Goal: Task Accomplishment & Management: Complete application form

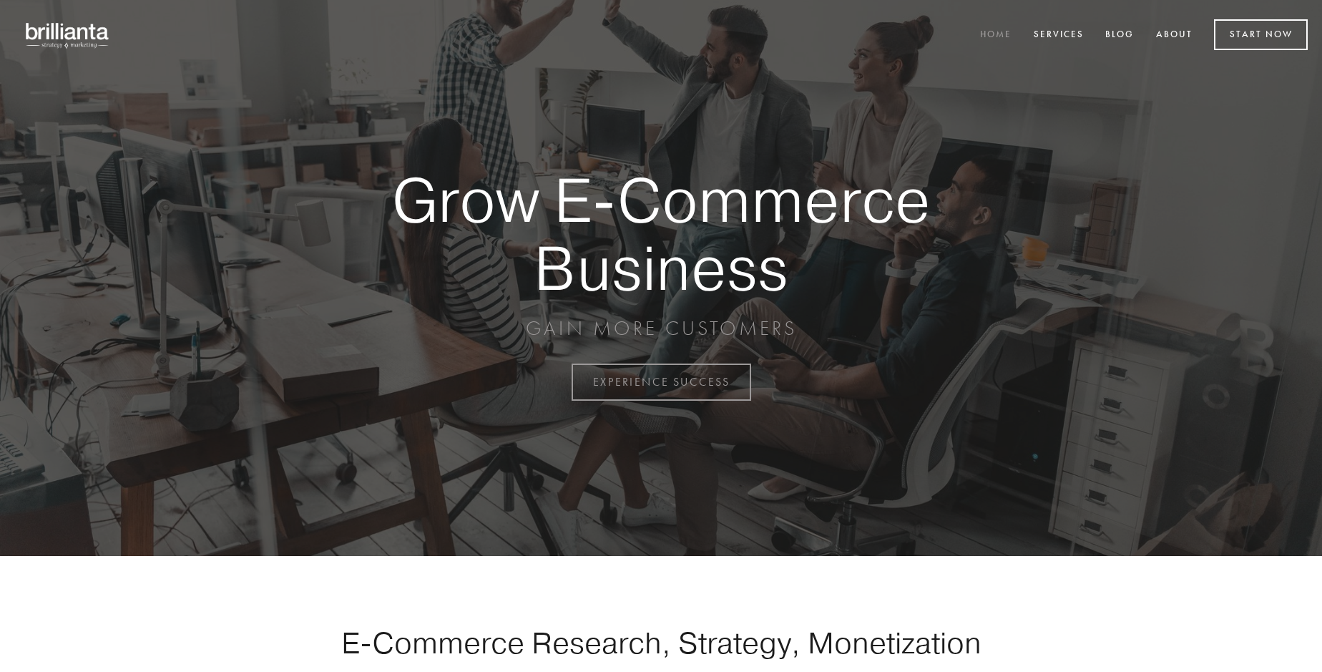
scroll to position [3750, 0]
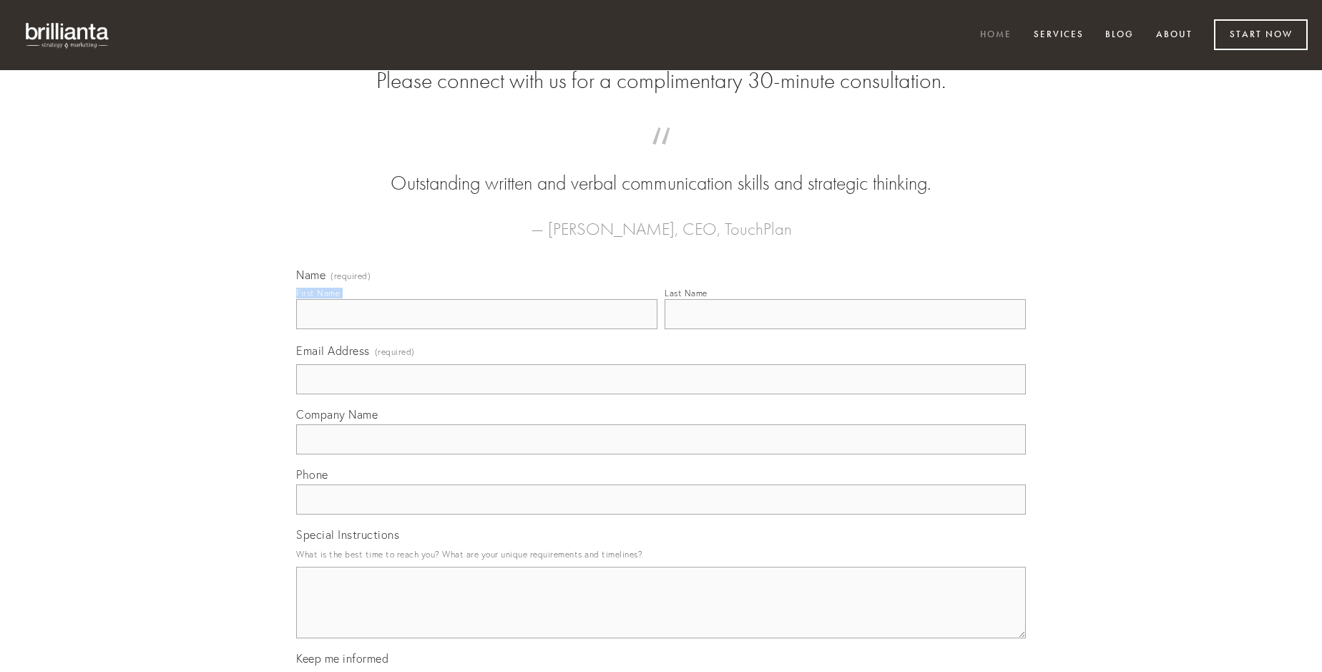
type input "[PERSON_NAME]"
click at [845, 329] on input "Last Name" at bounding box center [845, 314] width 361 height 30
type input "[PERSON_NAME]"
click at [661, 394] on input "Email Address (required)" at bounding box center [661, 379] width 730 height 30
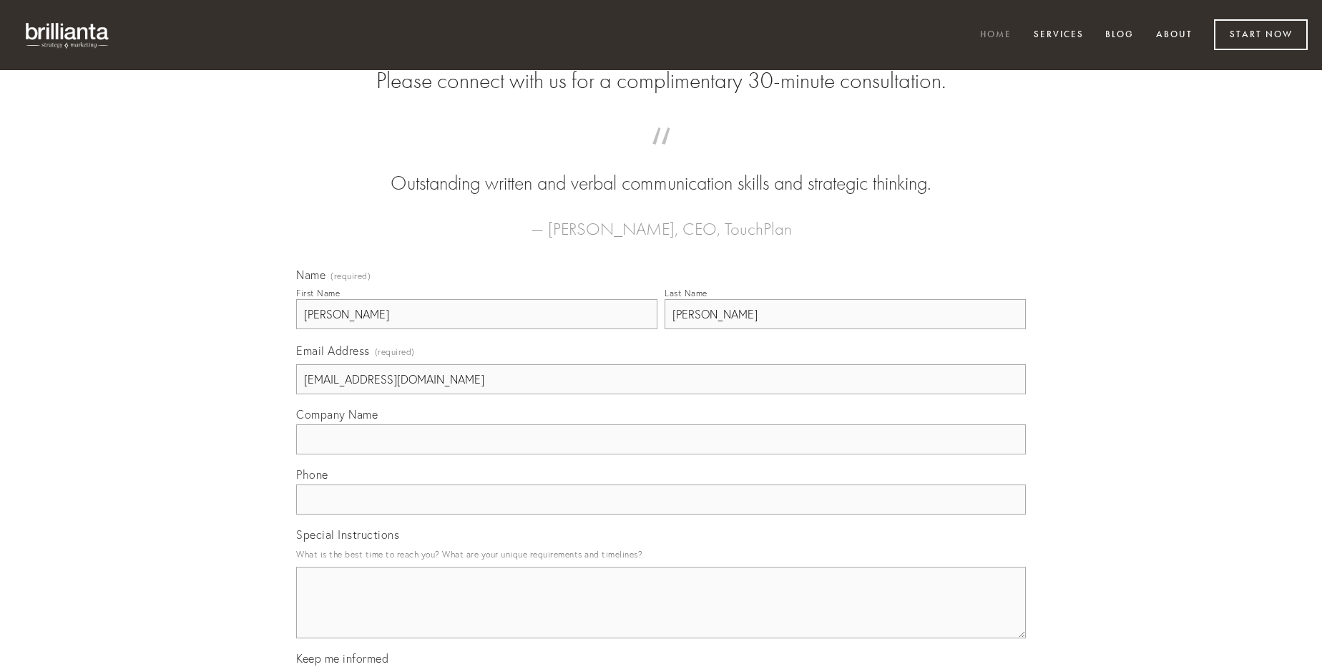
type input "[EMAIL_ADDRESS][DOMAIN_NAME]"
click at [661, 454] on input "Company Name" at bounding box center [661, 439] width 730 height 30
type input "dedecor"
click at [661, 514] on input "text" at bounding box center [661, 499] width 730 height 30
click at [661, 615] on textarea "Special Instructions" at bounding box center [661, 603] width 730 height 72
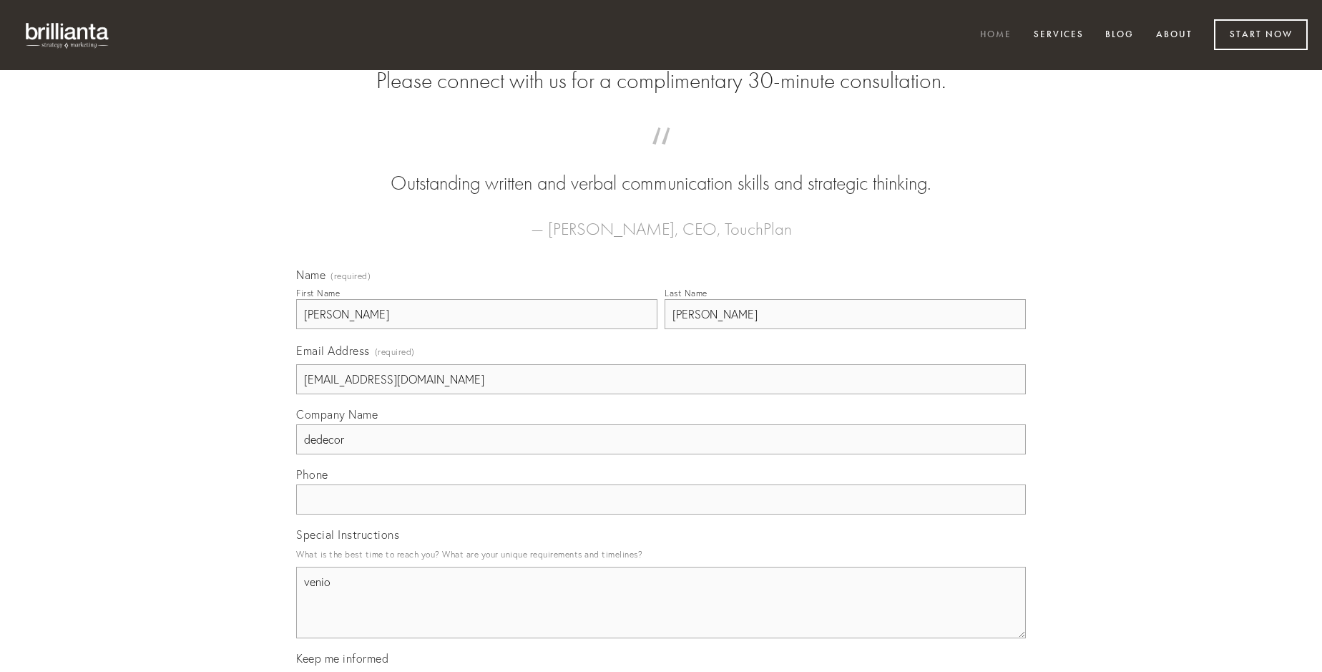
type textarea "venio"
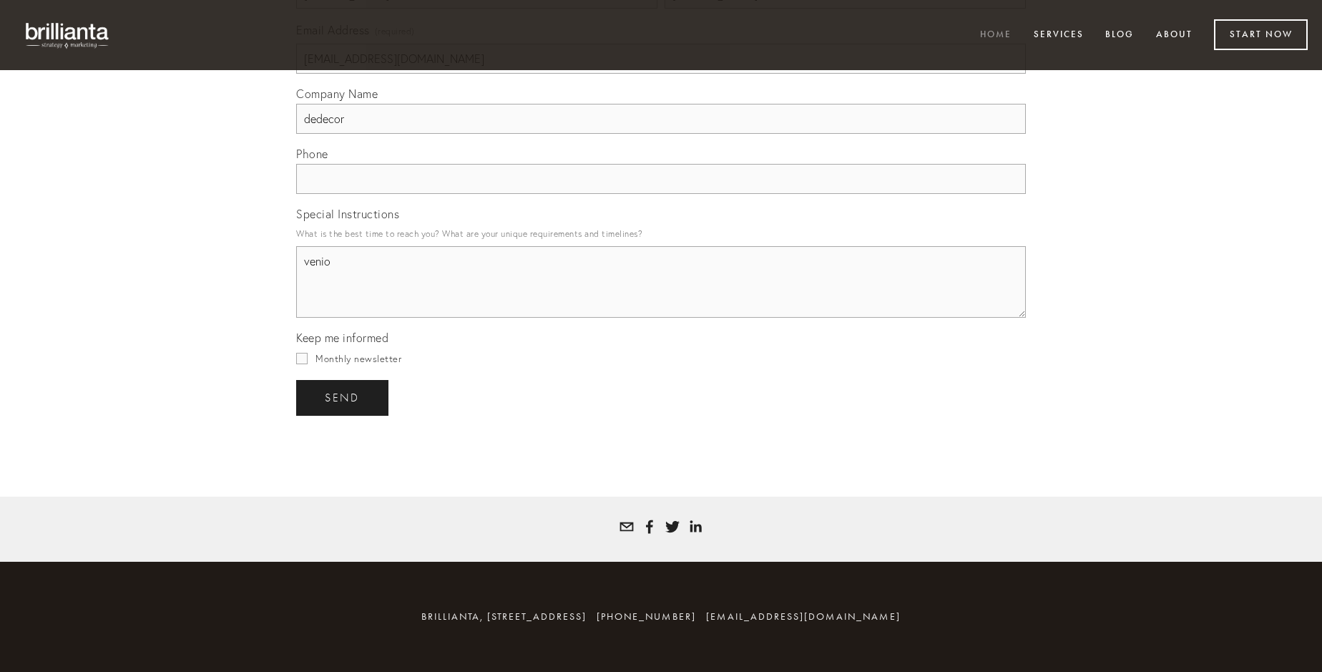
click at [343, 397] on span "send" at bounding box center [342, 397] width 35 height 13
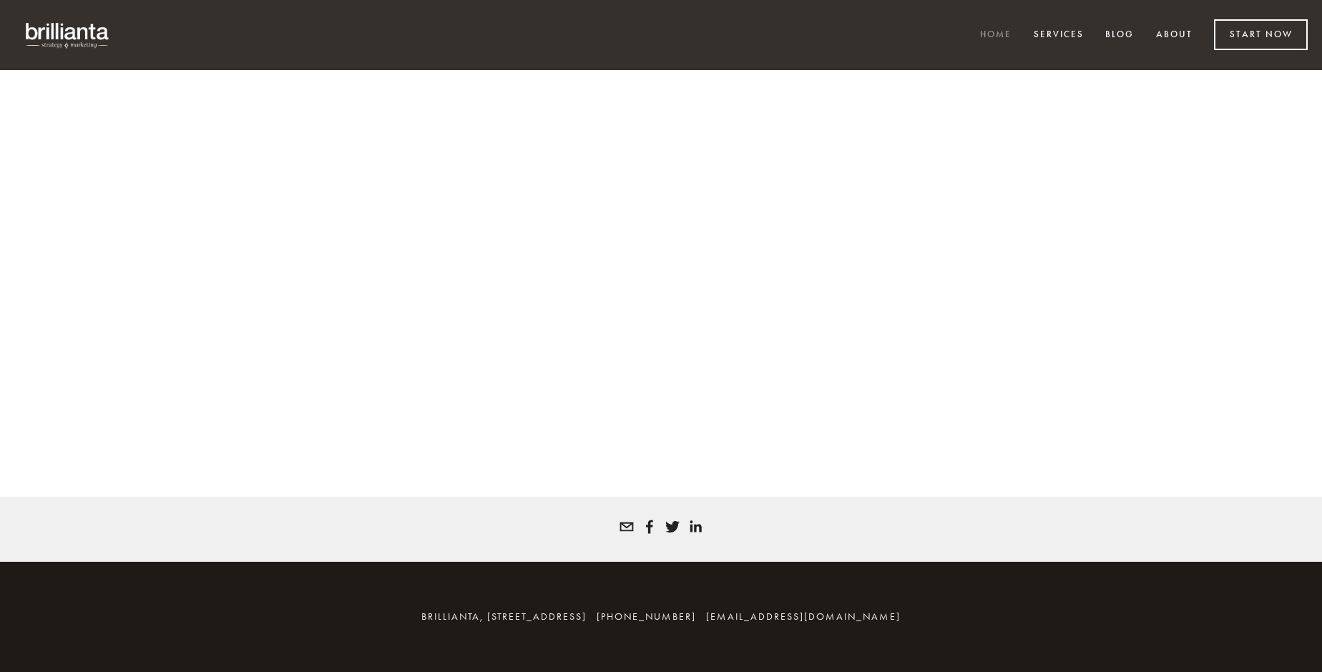
scroll to position [3730, 0]
